Goal: Task Accomplishment & Management: Use online tool/utility

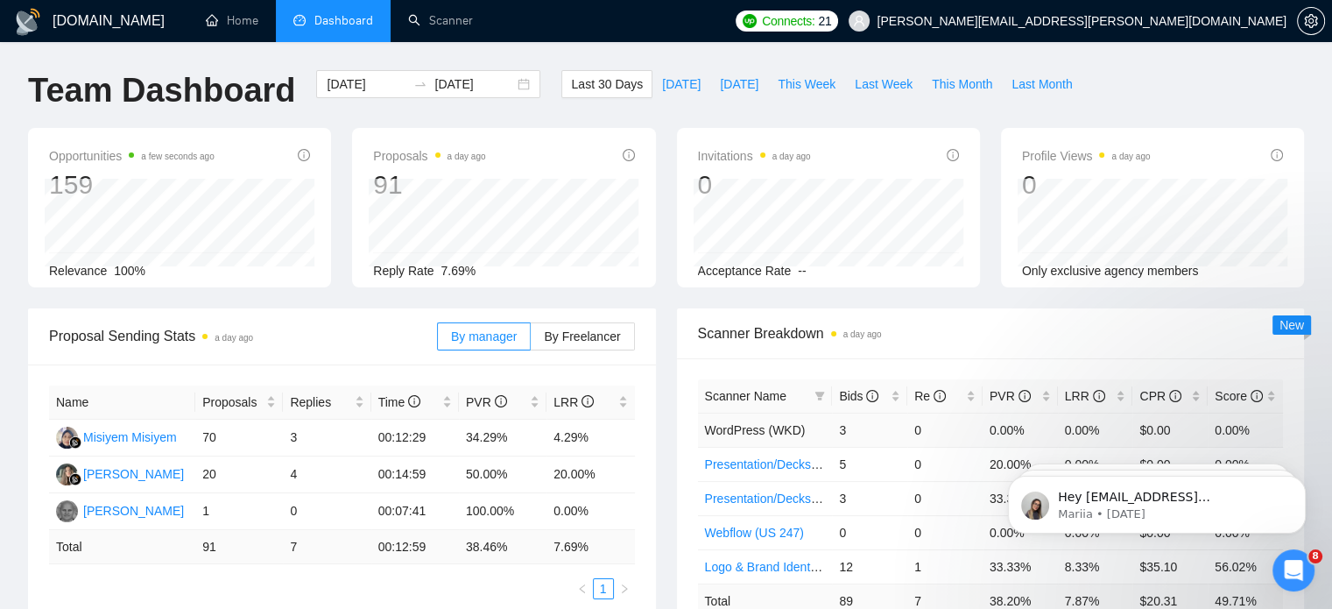
scroll to position [129, 0]
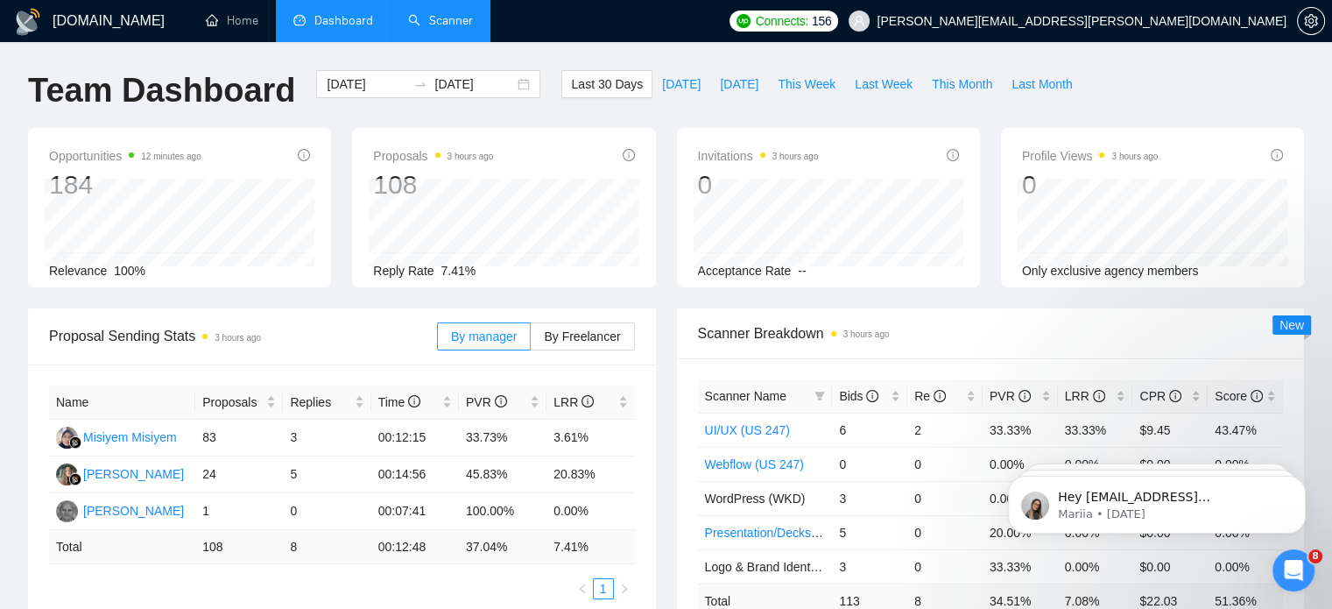
click at [440, 18] on link "Scanner" at bounding box center [440, 20] width 65 height 15
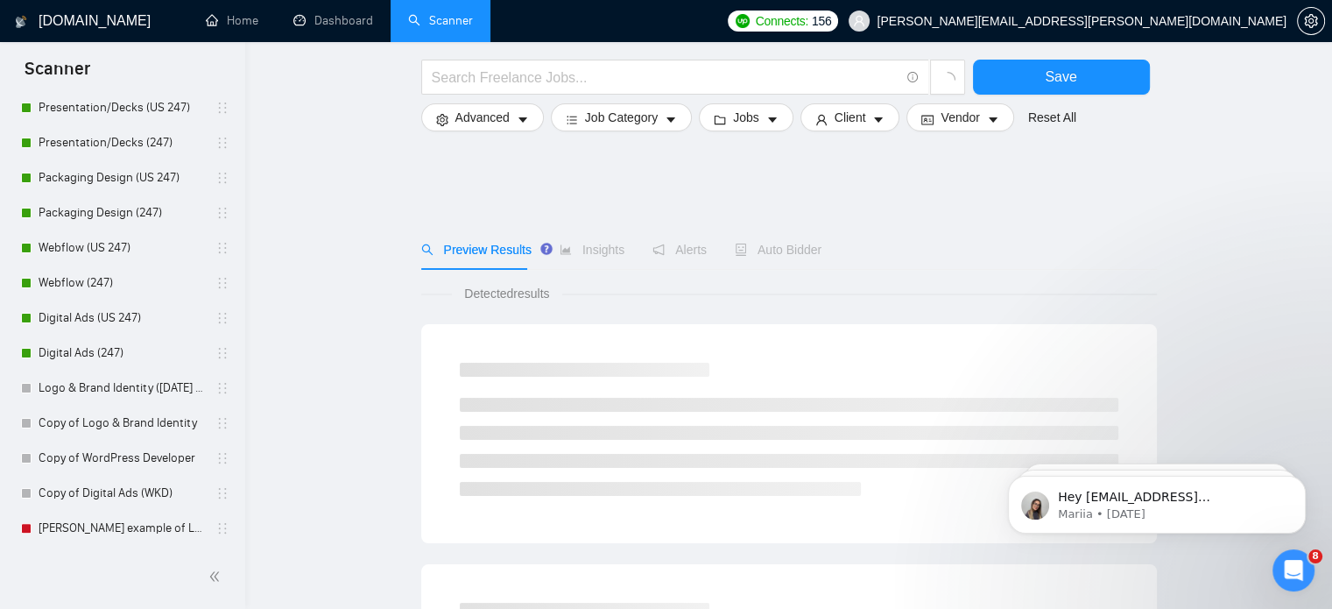
scroll to position [81, 0]
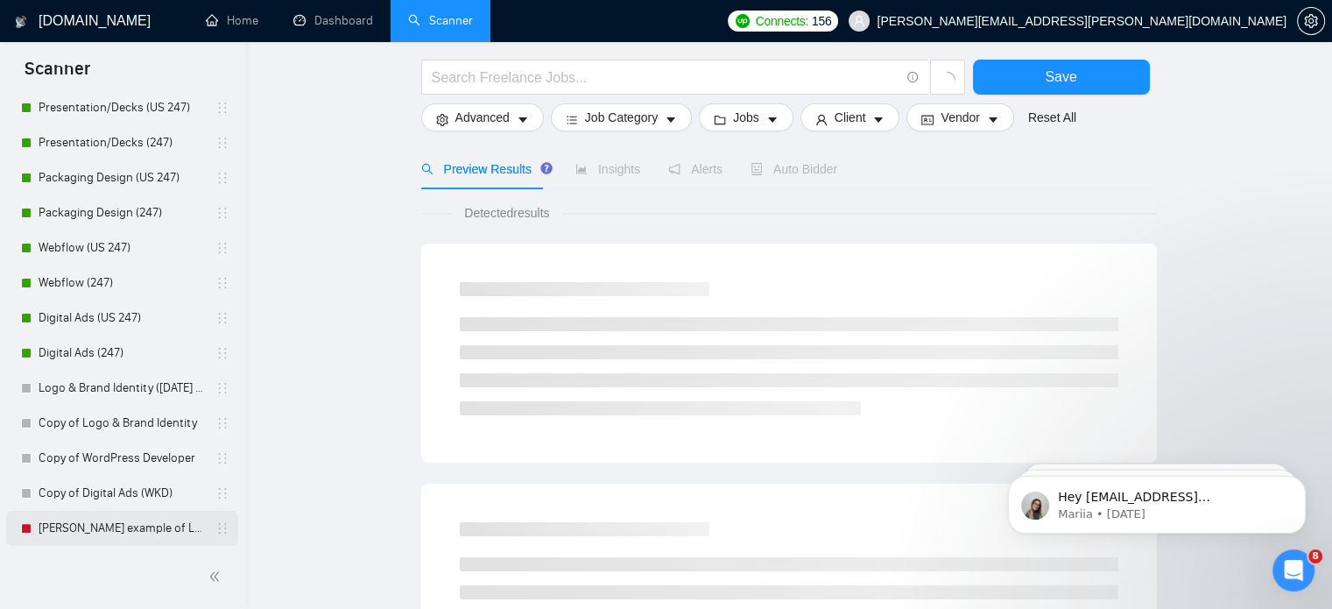
click at [135, 531] on link "Sofiia Loom example of Logo & Brand Identity (247)" at bounding box center [122, 527] width 166 height 35
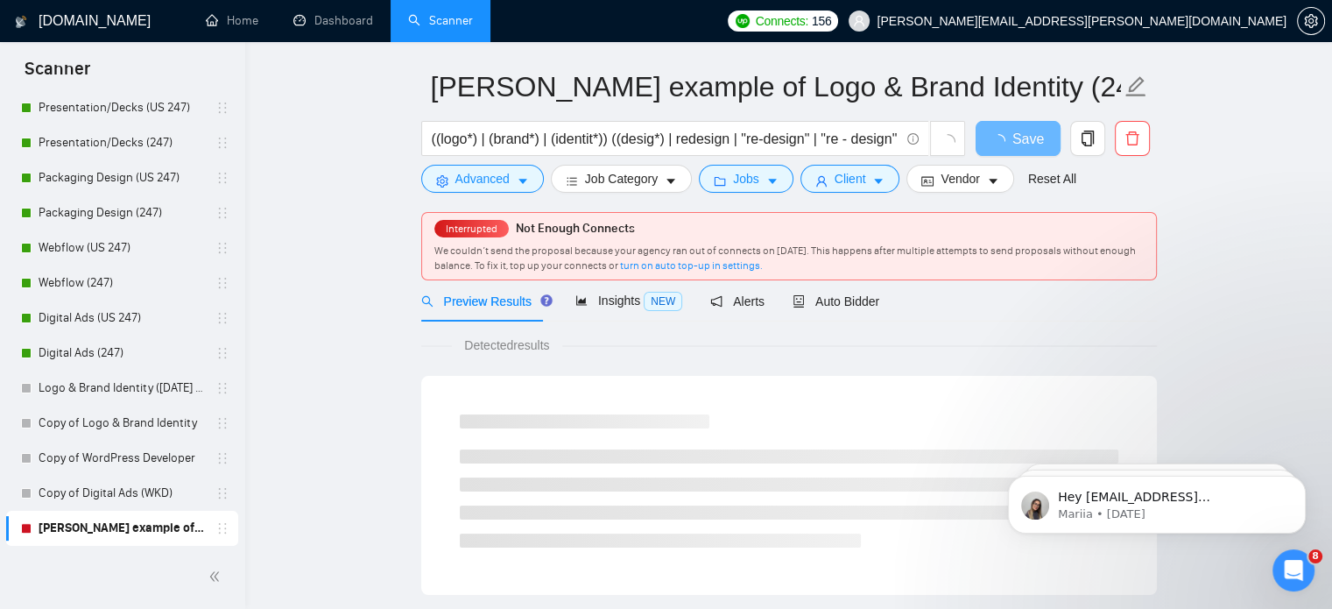
scroll to position [56, 0]
